Goal: Task Accomplishment & Management: Use online tool/utility

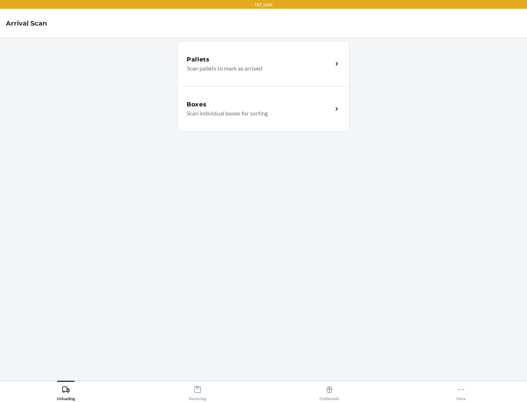
click at [259, 105] on div "Boxes" at bounding box center [260, 104] width 146 height 9
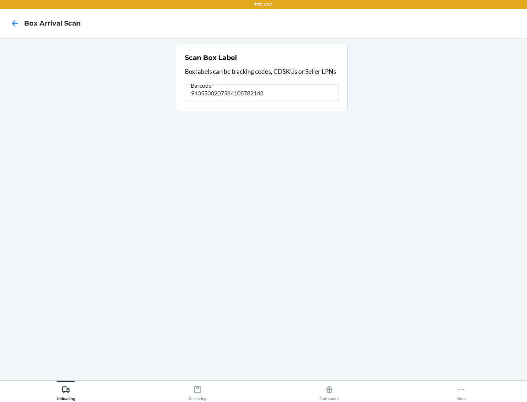
type input "9405500207584108782148"
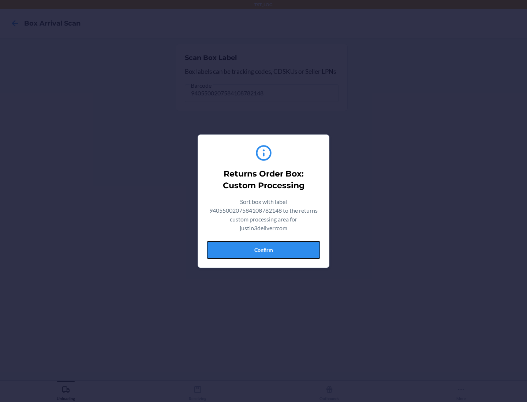
click at [263, 250] on button "Confirm" at bounding box center [263, 250] width 113 height 18
